Goal: Find specific page/section: Find specific page/section

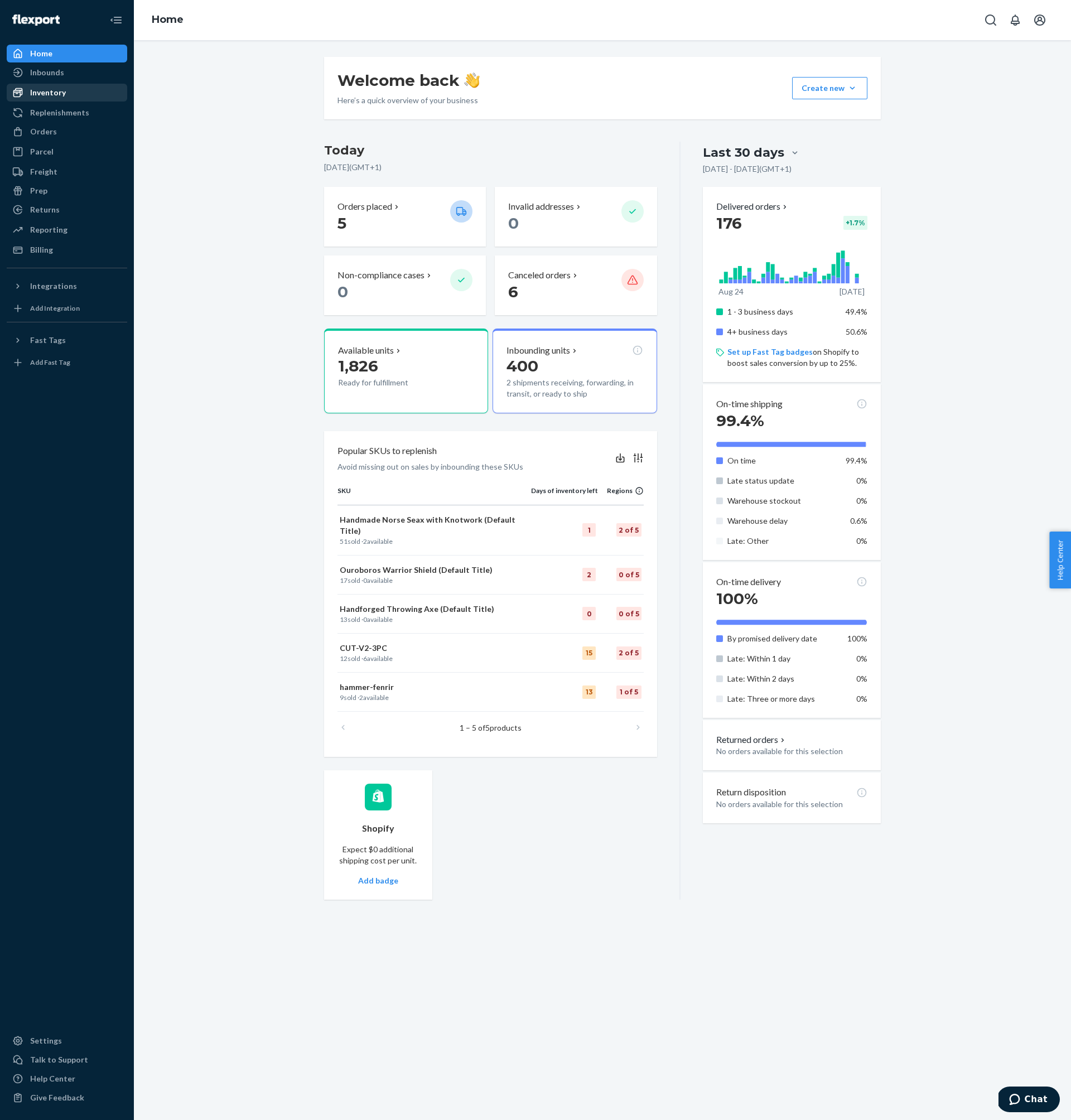
click at [76, 95] on div "Inventory" at bounding box center [67, 93] width 118 height 16
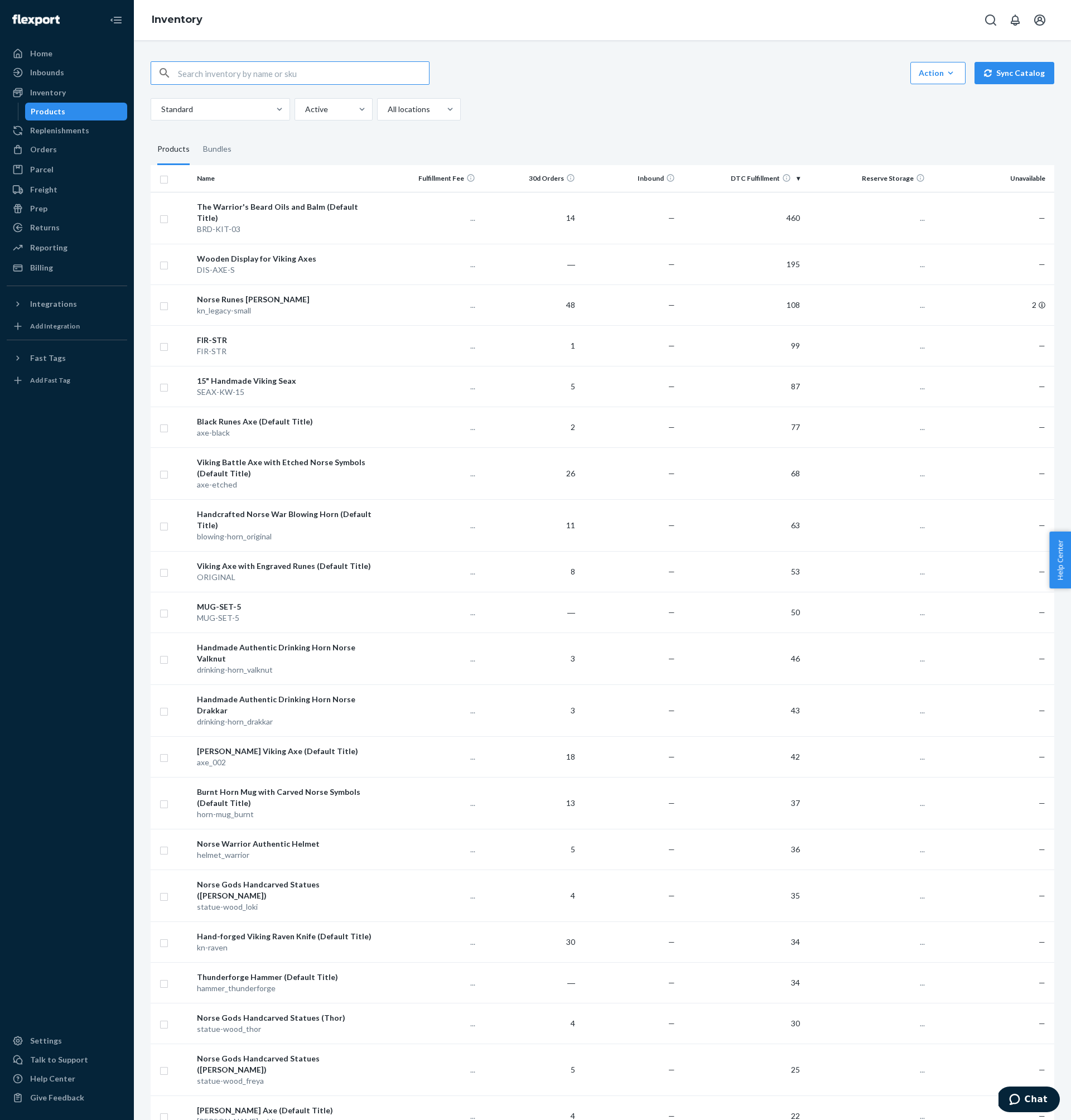
click at [287, 76] on input "text" at bounding box center [304, 73] width 251 height 23
type input "cut"
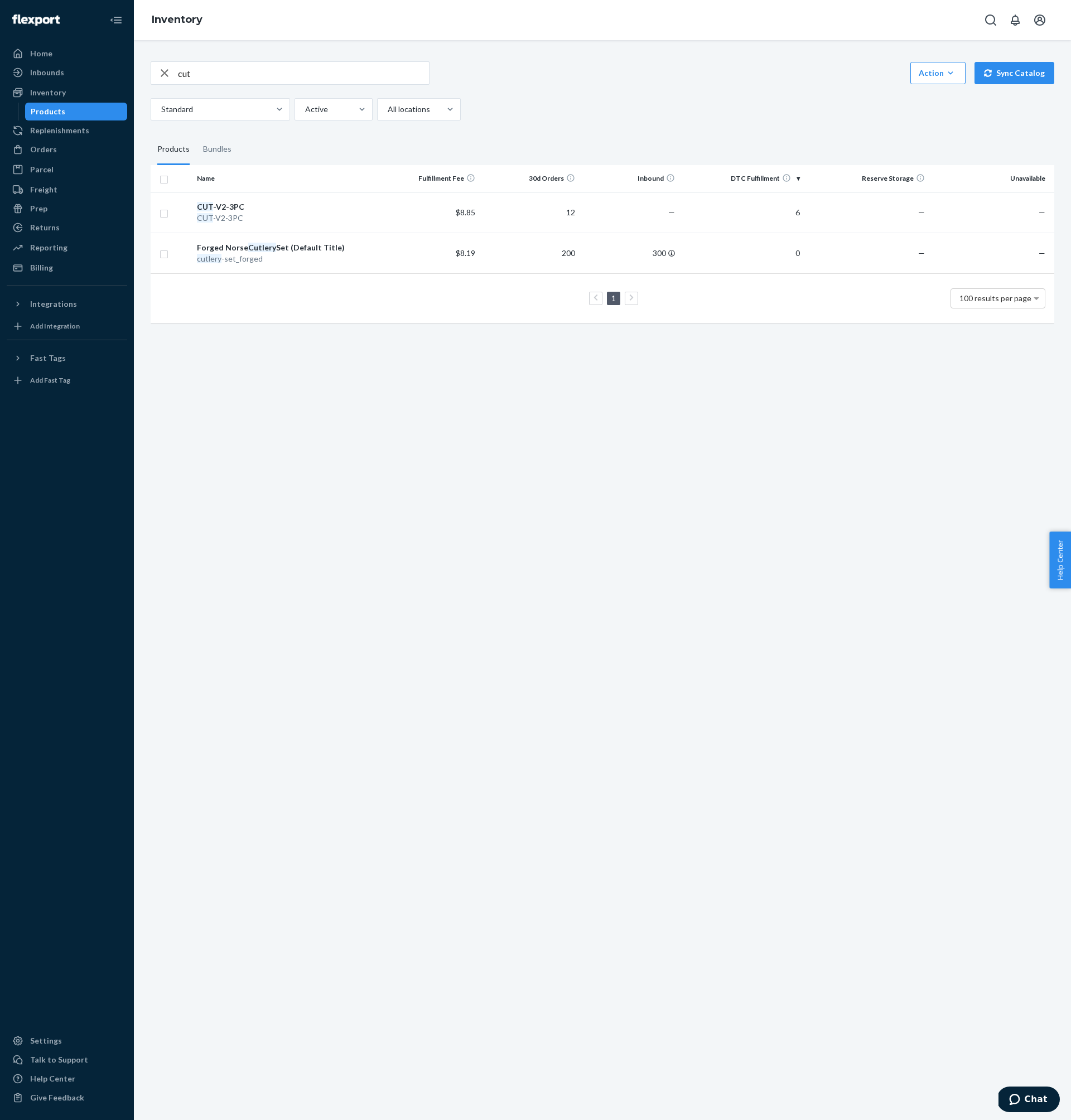
click at [493, 487] on div "cut Action Create product Create bundle Bulk create products Bulk update produc…" at bounding box center [602, 580] width 937 height 1080
